Goal: Task Accomplishment & Management: Use online tool/utility

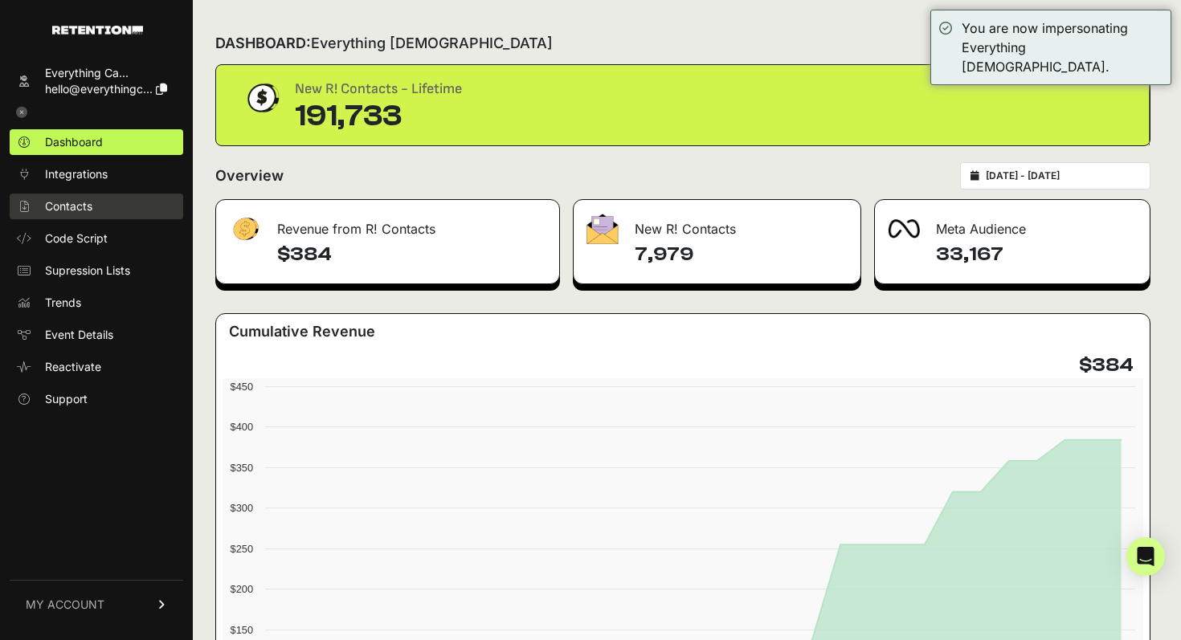
click at [101, 200] on link "Contacts" at bounding box center [96, 207] width 173 height 26
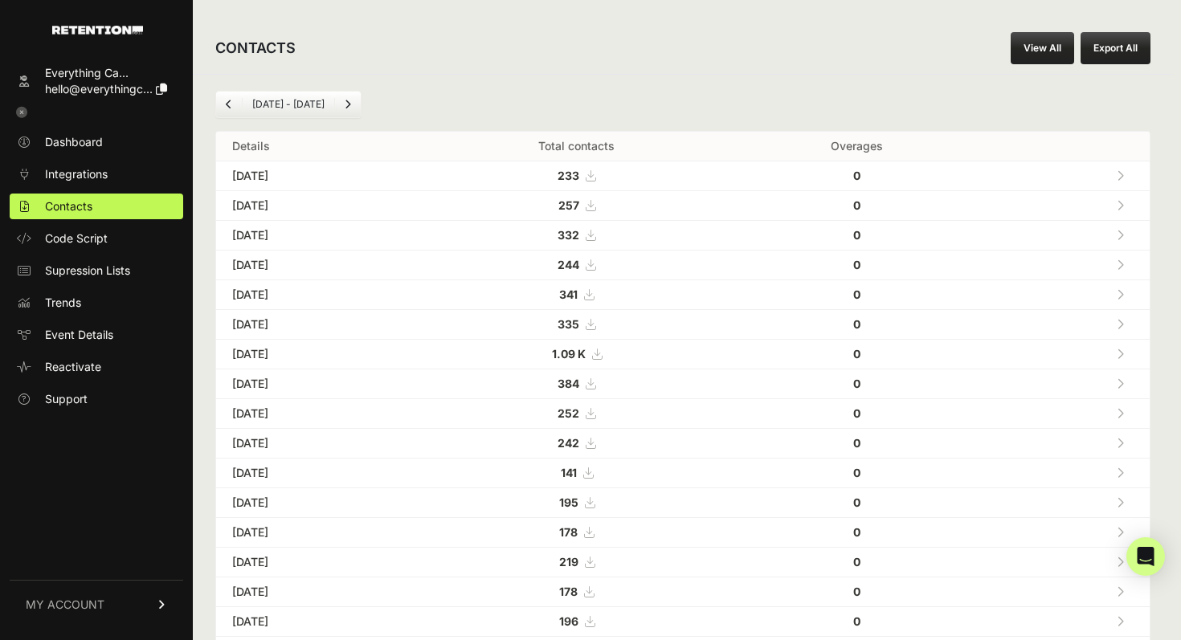
click at [1035, 53] on link "View All" at bounding box center [1041, 48] width 63 height 32
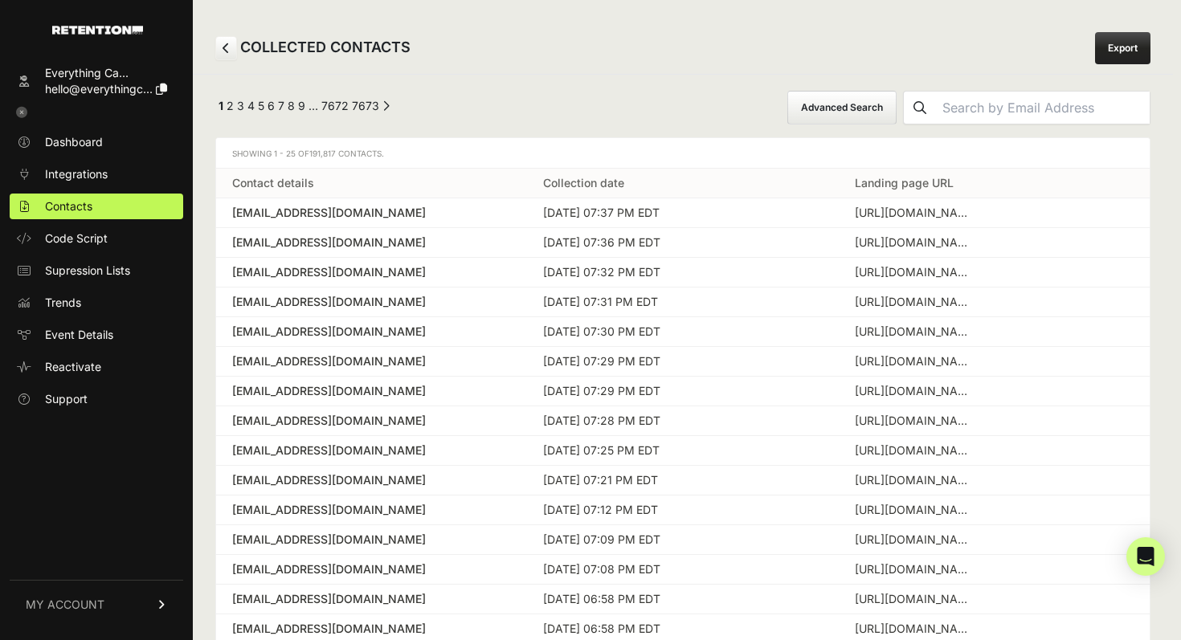
click at [879, 107] on button "Advanced Search" at bounding box center [841, 108] width 109 height 34
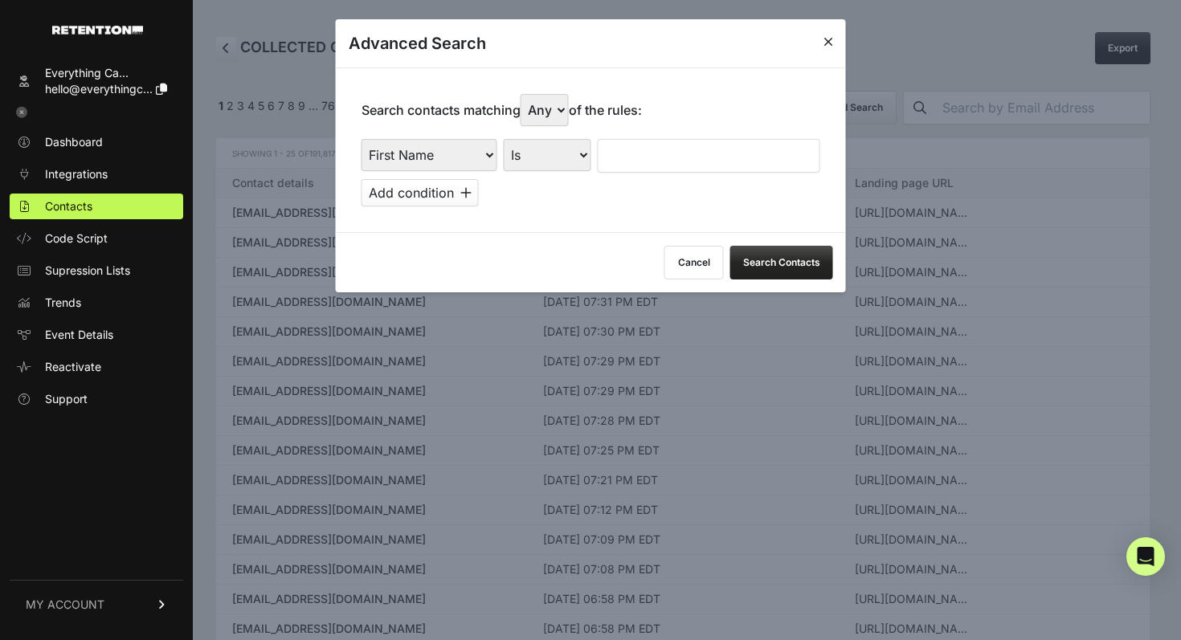
click at [471, 149] on select "First Name Last Name State City Email Email Domain Landing Domain Landing Page …" at bounding box center [429, 155] width 136 height 32
select select "landing_page_domain"
click at [361, 139] on select "First Name Last Name State City Email Email Domain Landing Domain Landing Page …" at bounding box center [429, 155] width 136 height 32
click at [528, 154] on select "Is Is not Contains Starts with" at bounding box center [548, 155] width 88 height 32
select select "contains"
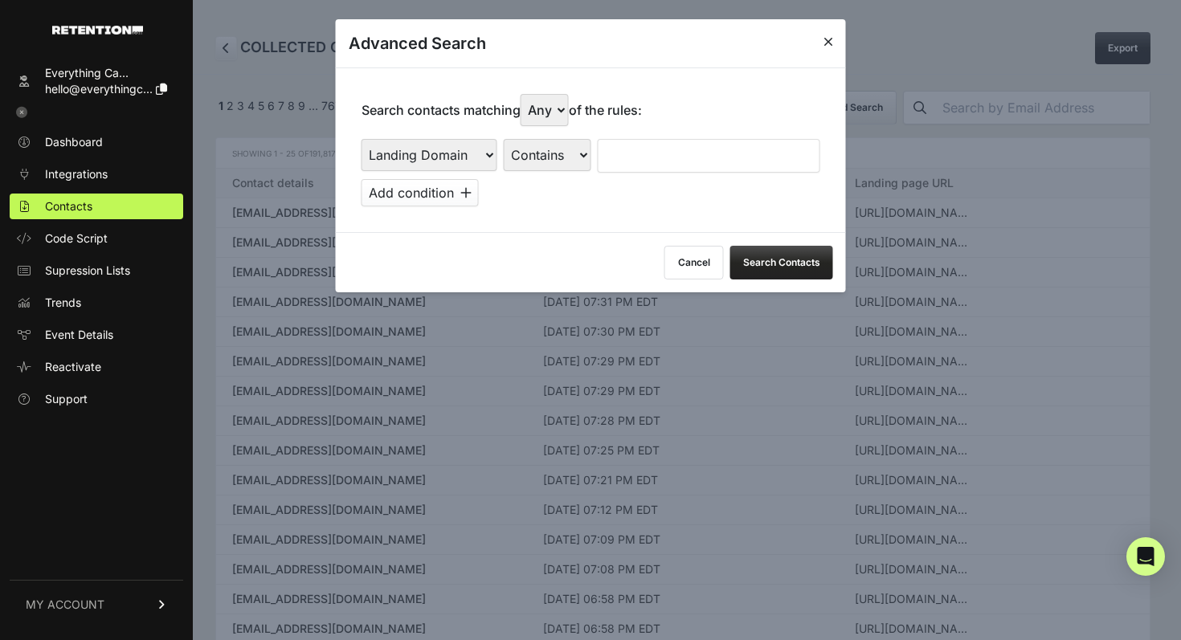
click at [504, 139] on select "Is Is not Contains Starts with" at bounding box center [548, 155] width 88 height 32
click at [634, 148] on input "text" at bounding box center [709, 156] width 222 height 34
type input "l"
type input "cluny"
click at [394, 207] on div "Search contacts matching Any All of the rules: First Name Last Name State City …" at bounding box center [591, 149] width 510 height 165
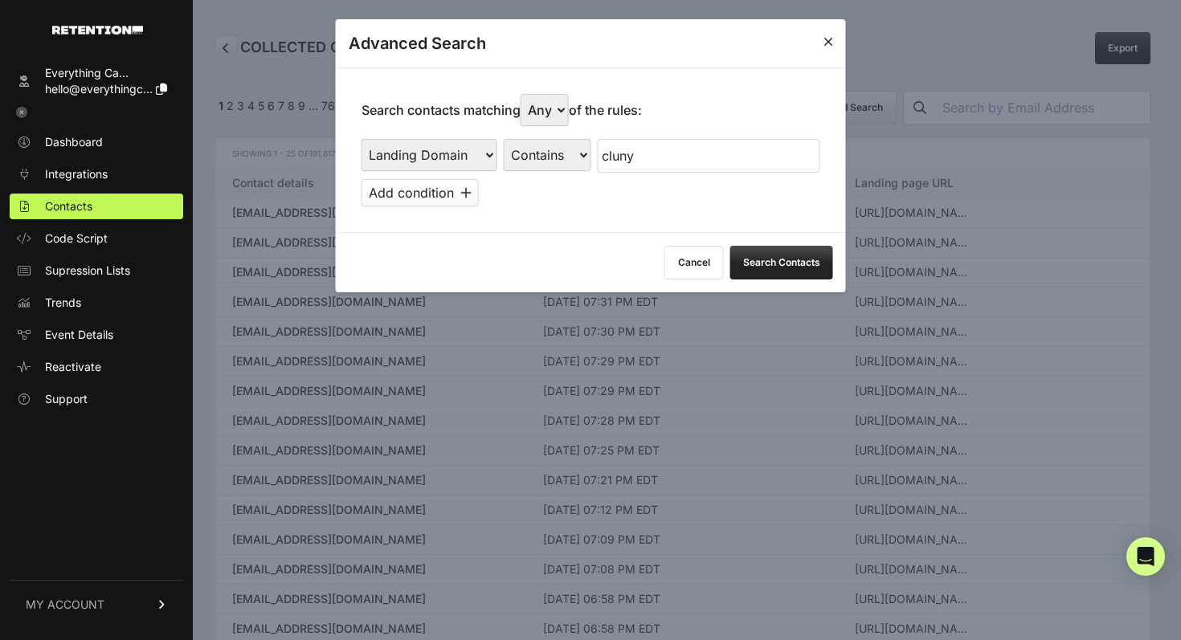
click at [400, 199] on button "Add condition" at bounding box center [419, 192] width 117 height 27
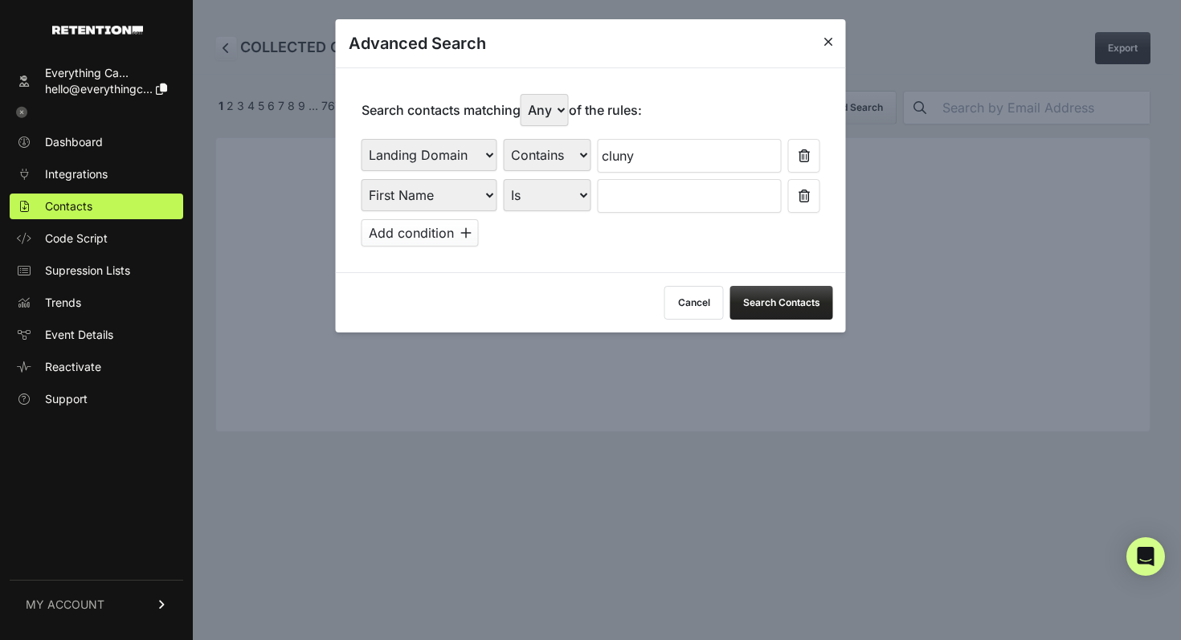
click at [417, 199] on select "First Name Last Name State City Email Email Domain Landing Domain Landing Page …" at bounding box center [429, 195] width 136 height 32
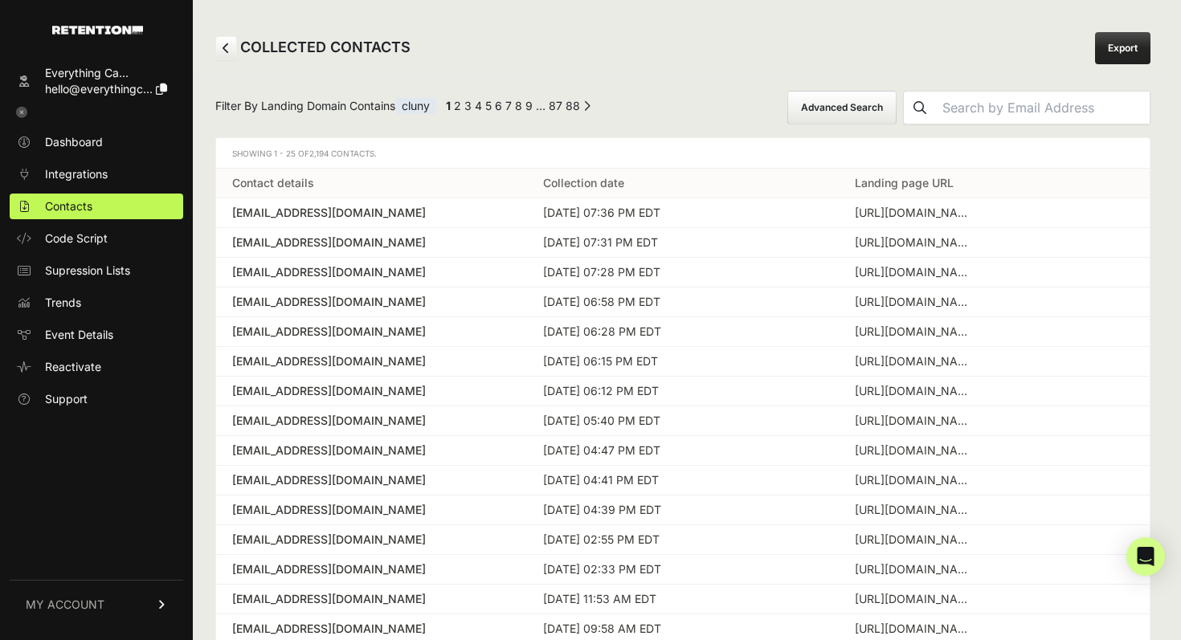
click at [854, 112] on button "Advanced Search" at bounding box center [841, 108] width 109 height 34
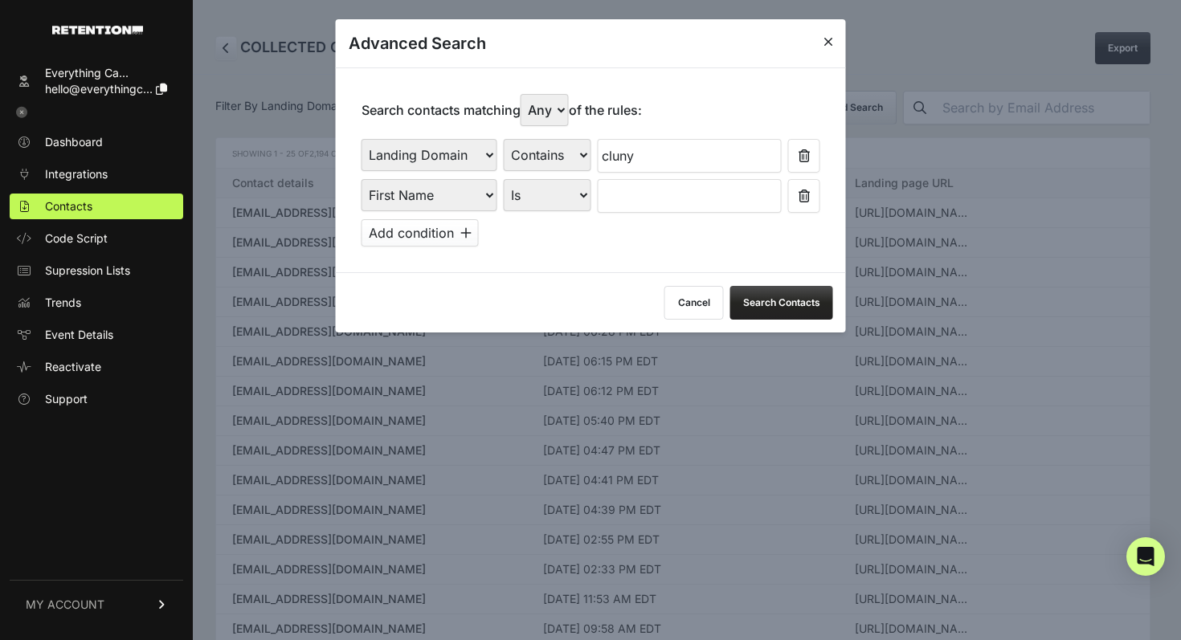
click at [441, 194] on select "First Name Last Name State City Email Email Domain Landing Domain Landing Page …" at bounding box center [429, 195] width 136 height 32
select select "file_date"
click at [361, 179] on select "First Name Last Name State City Email Email Domain Landing Domain Landing Page …" at bounding box center [429, 195] width 136 height 32
click at [528, 190] on select "Is on Is between" at bounding box center [548, 195] width 89 height 32
select select "is_between"
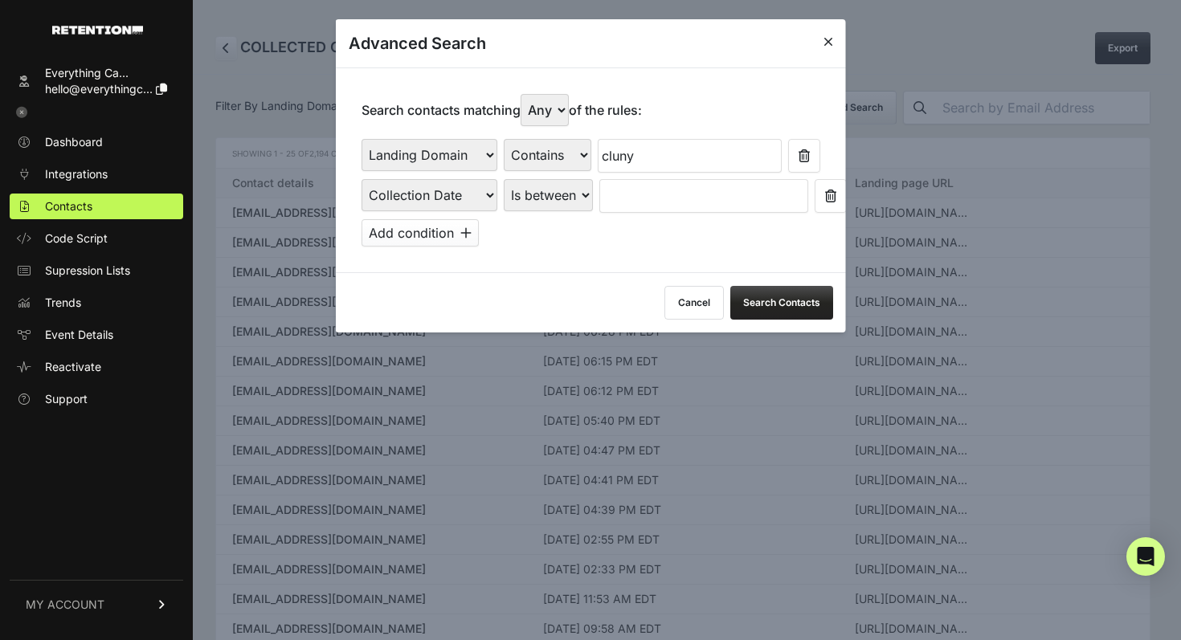
click at [504, 179] on select "Is on Is between" at bounding box center [548, 195] width 89 height 32
click at [617, 202] on input "text" at bounding box center [641, 196] width 85 height 34
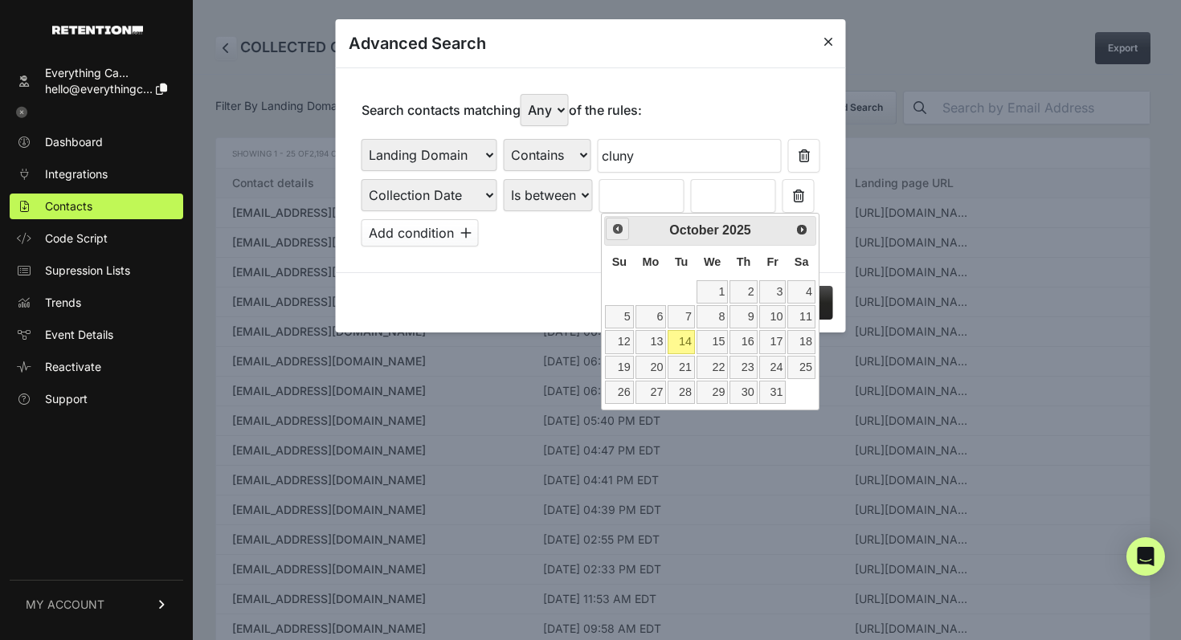
click at [618, 238] on link "Prev" at bounding box center [617, 229] width 23 height 23
click at [618, 392] on link "28" at bounding box center [619, 392] width 28 height 23
type input "09/28/2025"
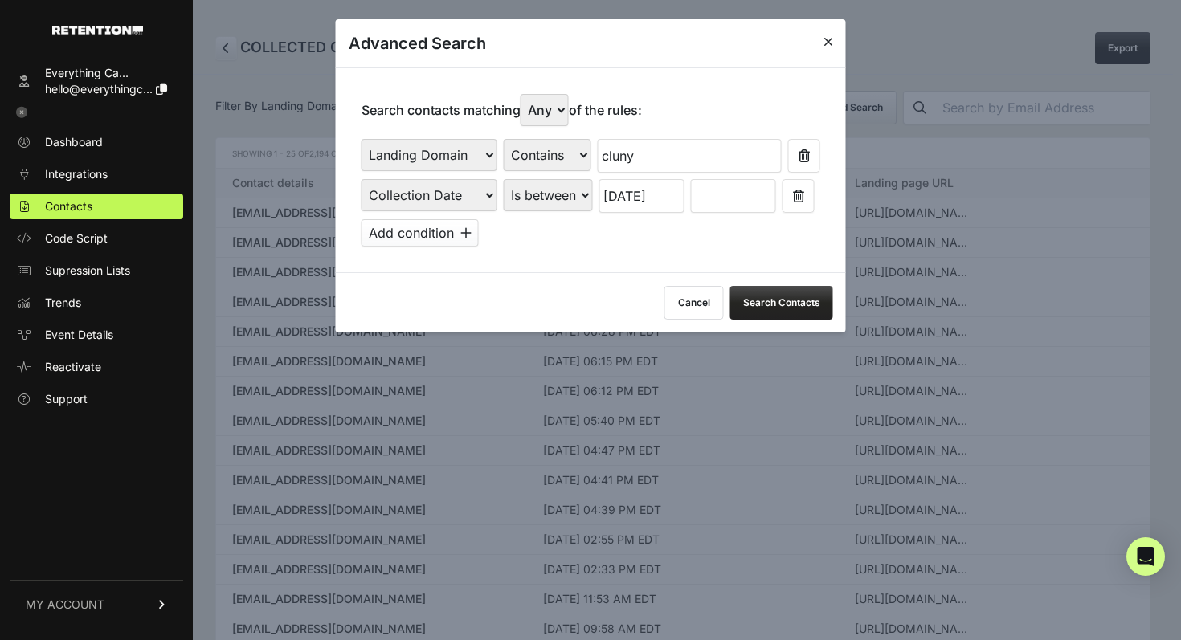
click at [725, 200] on input "text" at bounding box center [733, 196] width 85 height 34
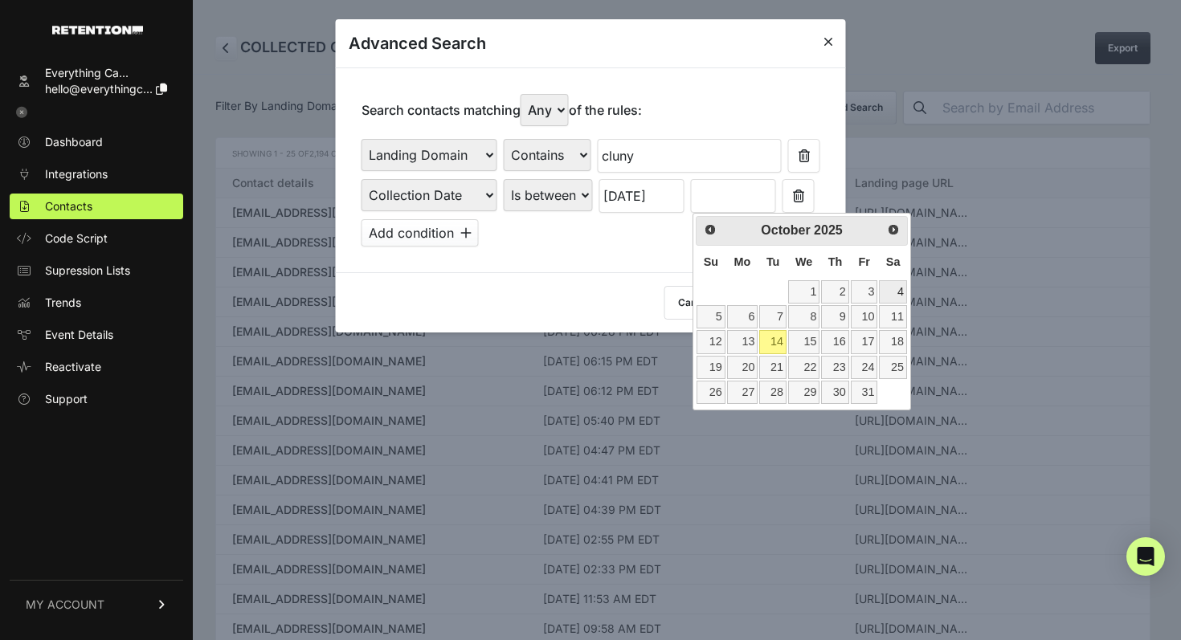
click at [884, 292] on link "4" at bounding box center [892, 291] width 27 height 23
type input "10/04/2025"
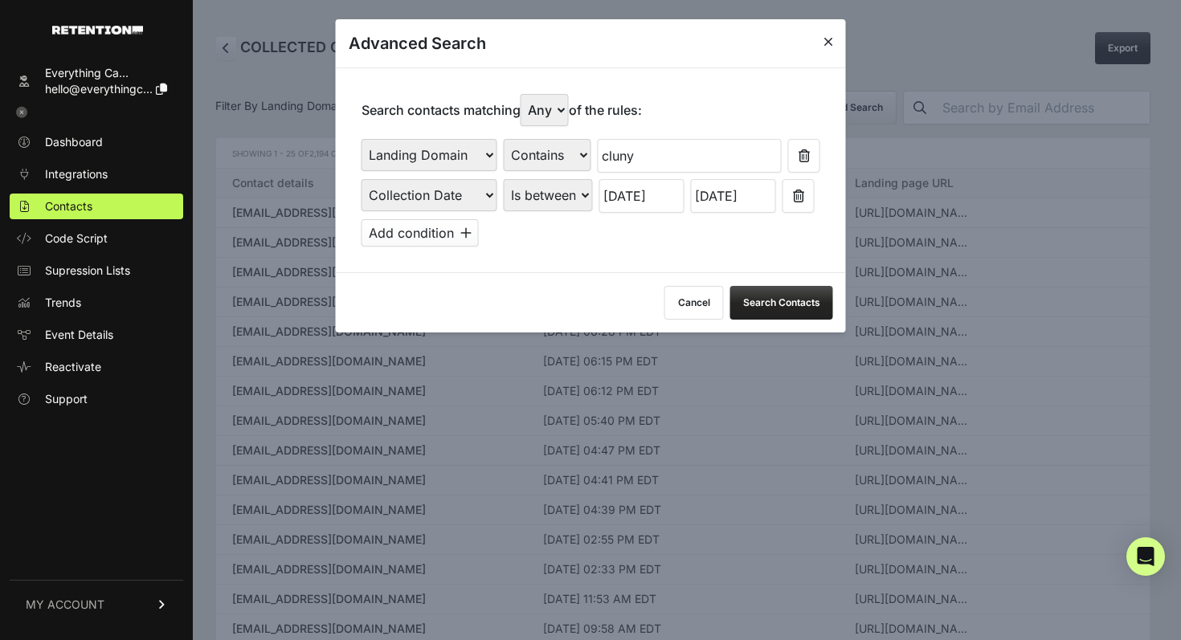
click at [744, 312] on button "Search Contacts" at bounding box center [781, 303] width 103 height 34
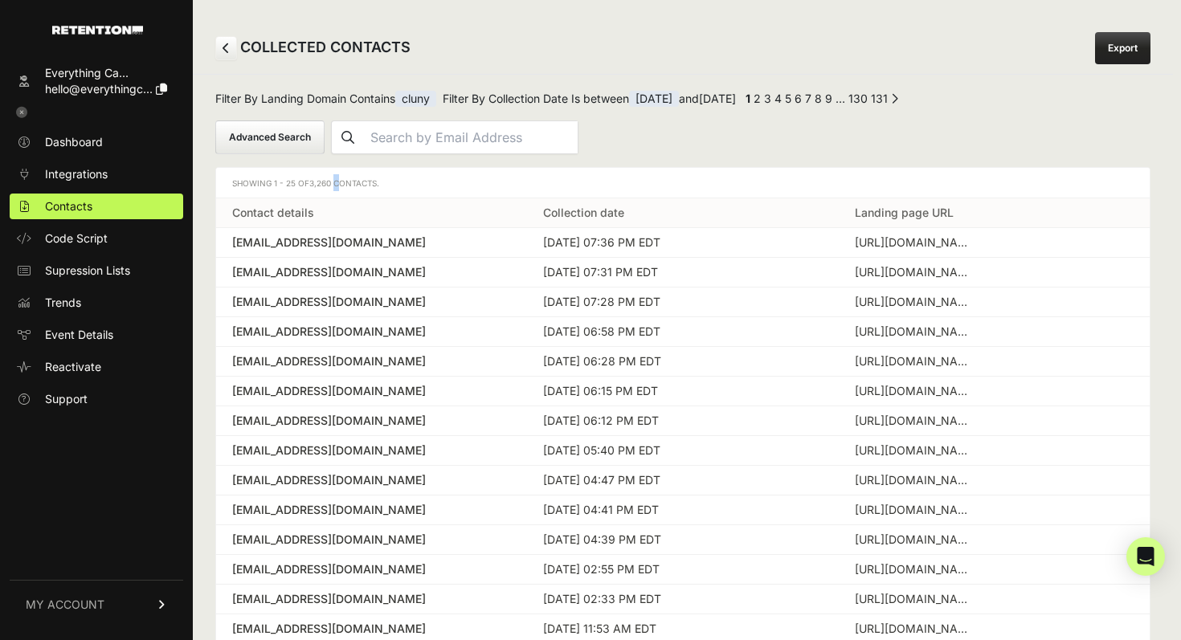
drag, startPoint x: 333, startPoint y: 182, endPoint x: 310, endPoint y: 182, distance: 23.3
click at [310, 182] on span "3,260 Contacts." at bounding box center [344, 183] width 70 height 10
copy span "3,260"
click at [265, 132] on button "Advanced Search" at bounding box center [269, 137] width 109 height 34
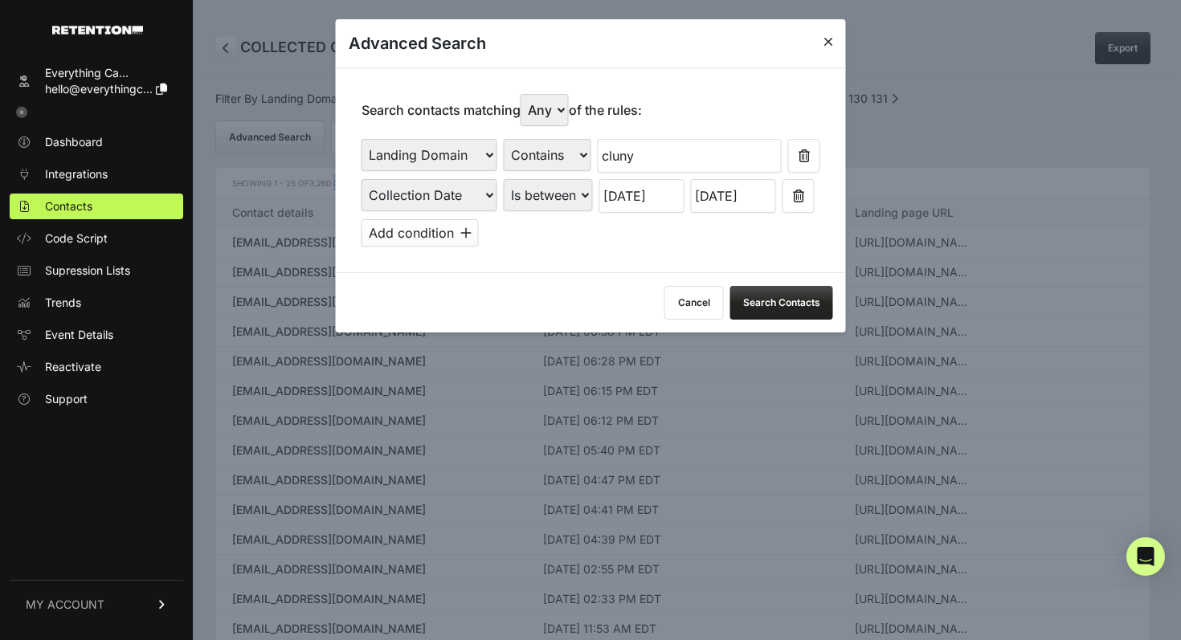
click at [540, 113] on select "Any All" at bounding box center [544, 110] width 48 height 32
select select "true"
click at [524, 94] on select "Any All" at bounding box center [544, 110] width 48 height 32
click at [777, 309] on button "Search Contacts" at bounding box center [781, 303] width 103 height 34
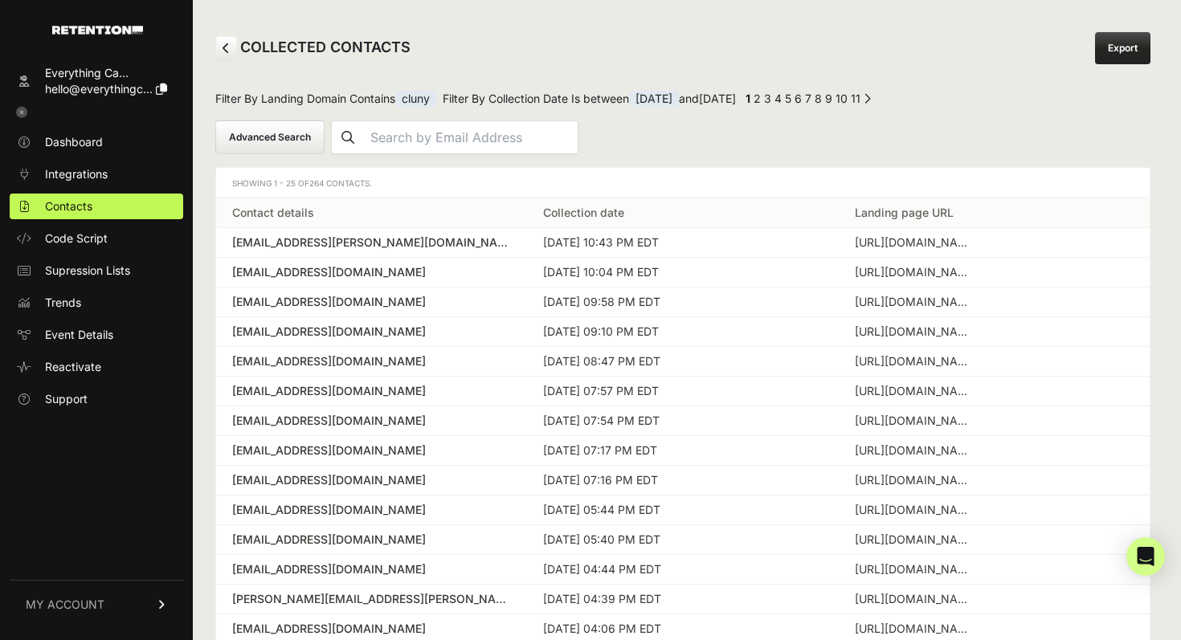
drag, startPoint x: 325, startPoint y: 182, endPoint x: 311, endPoint y: 182, distance: 14.5
click at [311, 182] on span "264 Contacts." at bounding box center [340, 183] width 63 height 10
copy span "264"
click at [312, 137] on button "Advanced Search" at bounding box center [269, 137] width 109 height 34
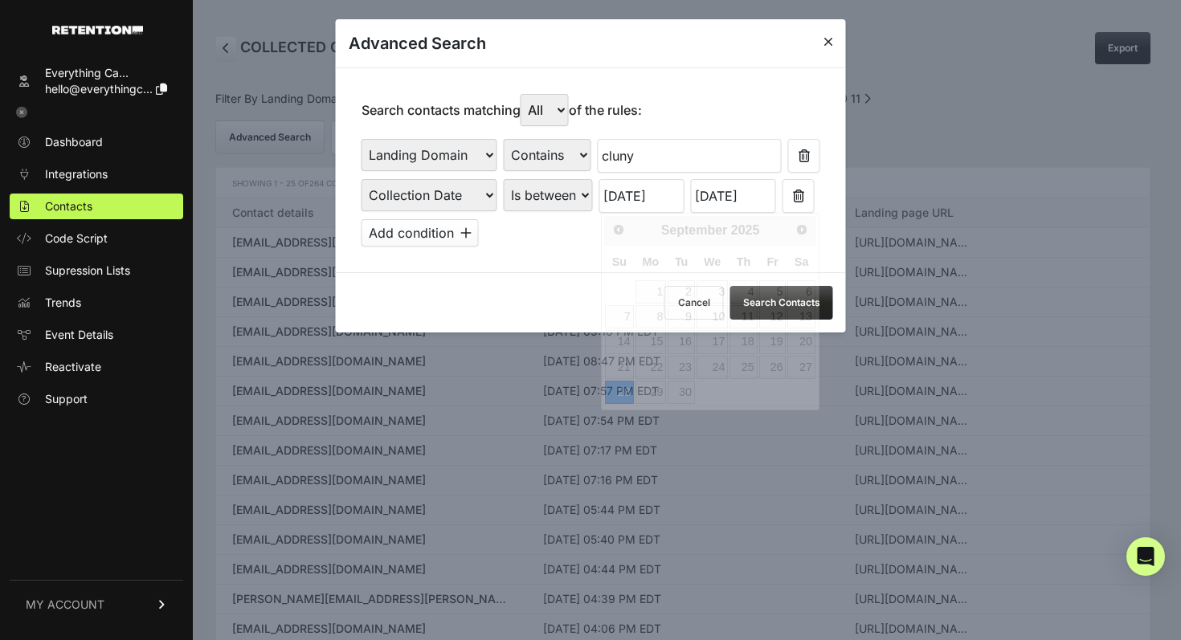
click at [617, 198] on input "09/28/2025" at bounding box center [641, 196] width 85 height 34
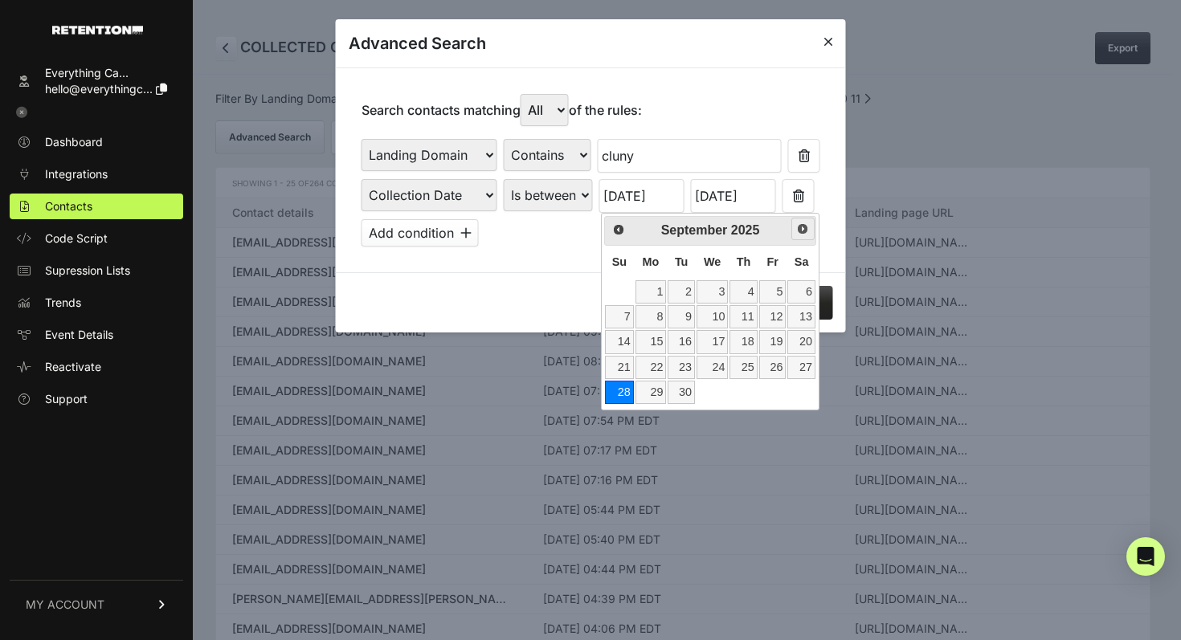
click at [800, 236] on link "Next" at bounding box center [802, 229] width 23 height 23
click at [623, 310] on link "5" at bounding box center [619, 316] width 28 height 23
type input "10/05/2025"
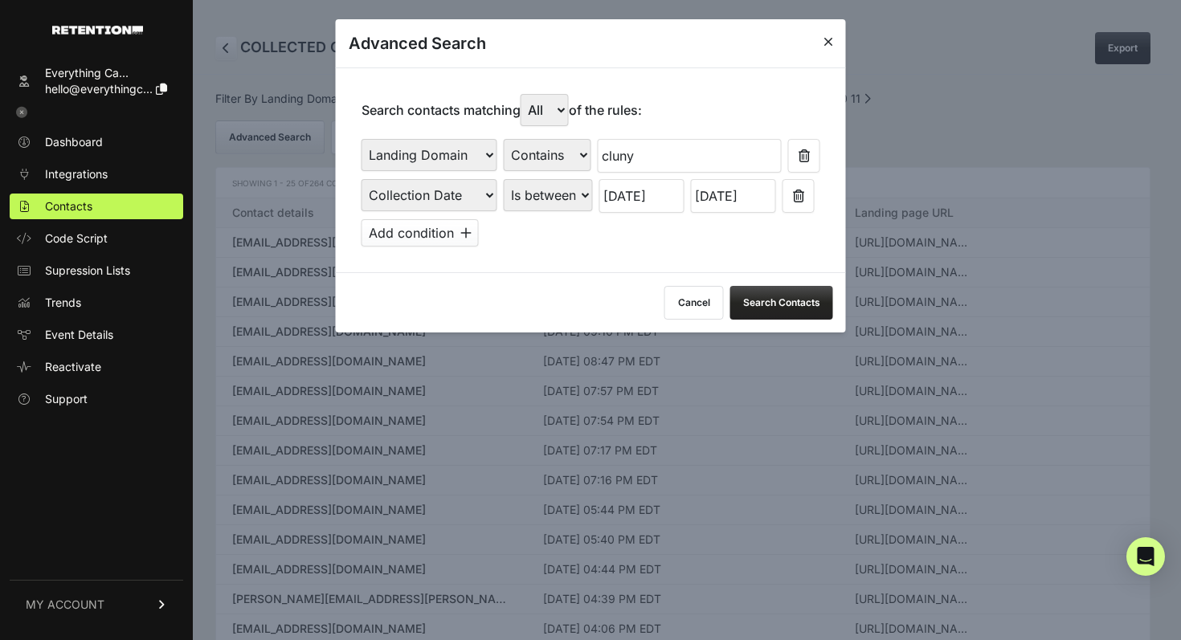
click at [724, 204] on input "10/04/2025" at bounding box center [733, 196] width 85 height 34
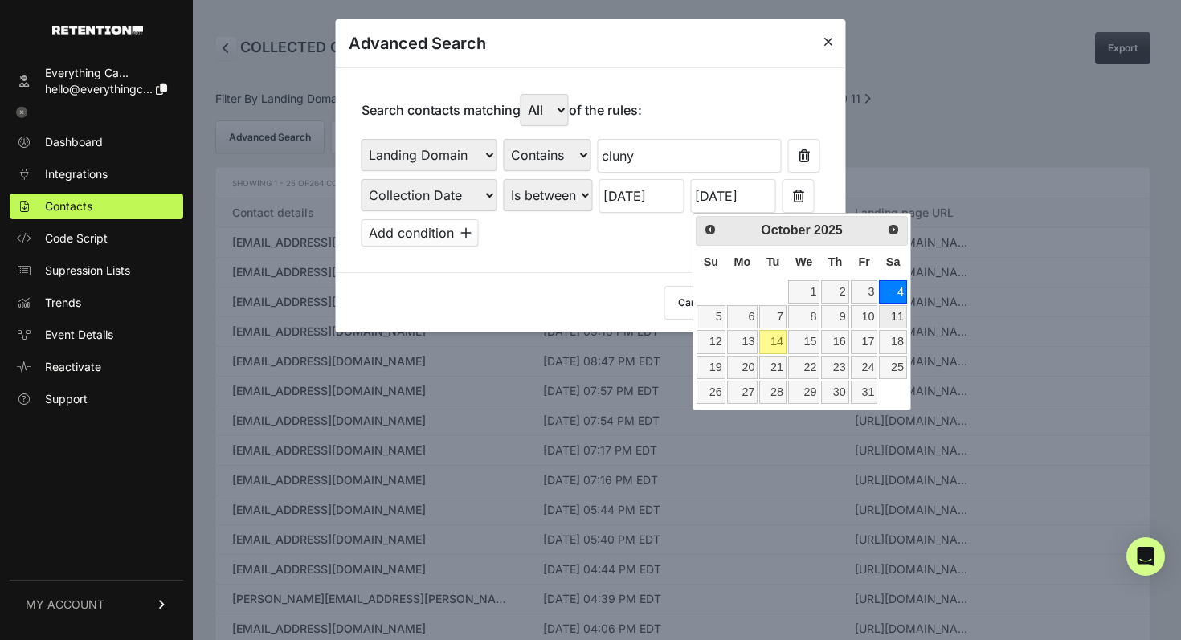
click at [888, 318] on link "11" at bounding box center [892, 316] width 27 height 23
type input "10/11/2025"
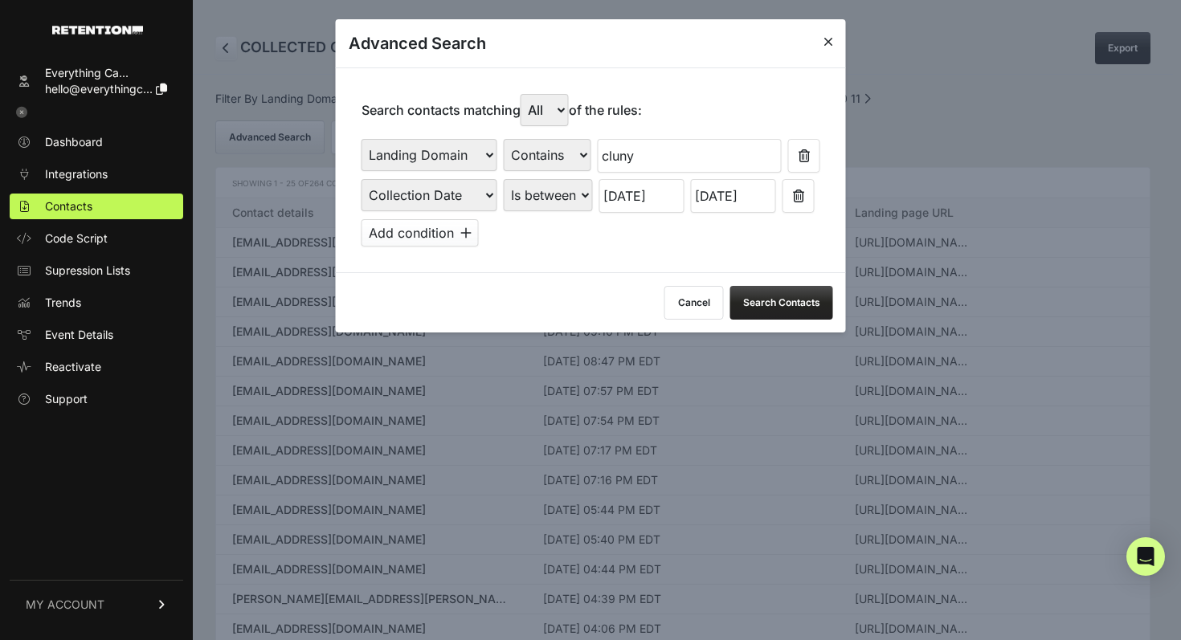
click at [783, 309] on button "Search Contacts" at bounding box center [781, 303] width 103 height 34
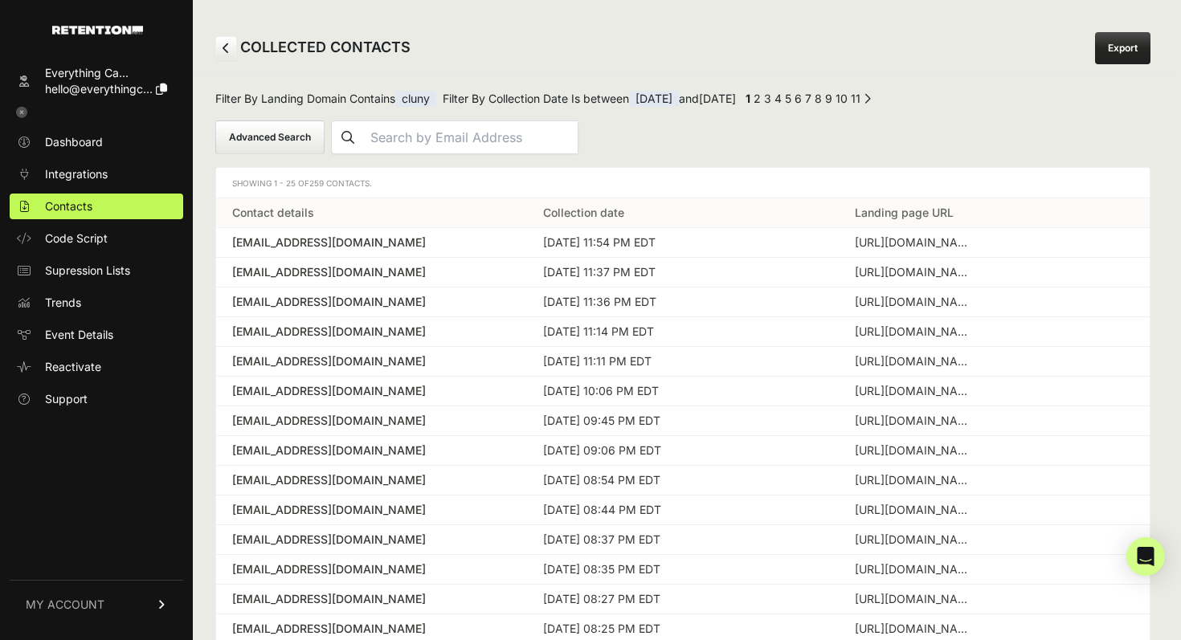
drag, startPoint x: 324, startPoint y: 186, endPoint x: 312, endPoint y: 186, distance: 12.8
click at [312, 186] on span "259 Contacts." at bounding box center [340, 183] width 63 height 10
copy span "259"
